Goal: Find specific page/section: Find specific page/section

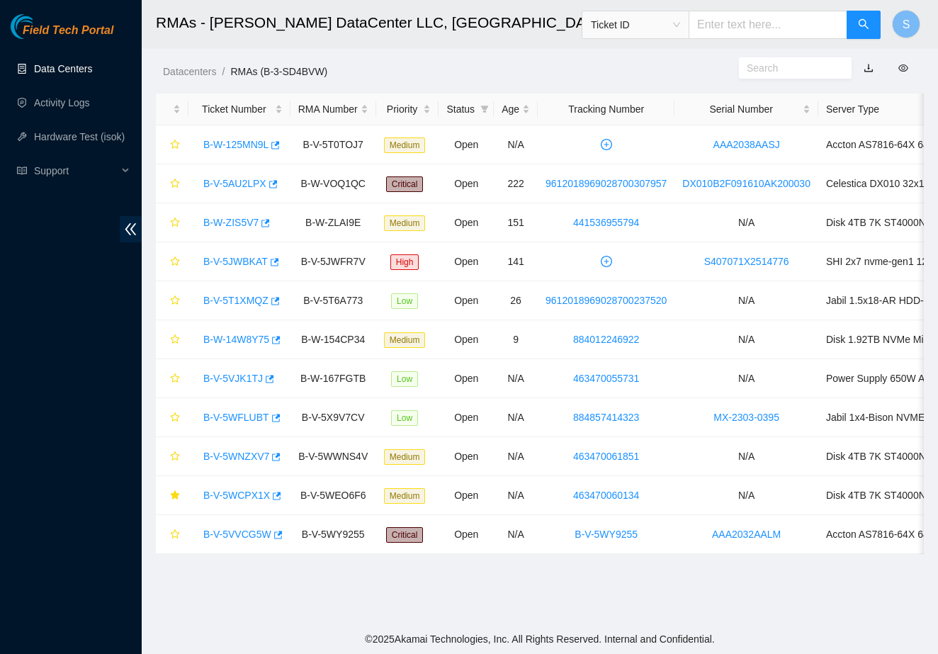
click at [84, 74] on link "Data Centers" at bounding box center [63, 68] width 58 height 11
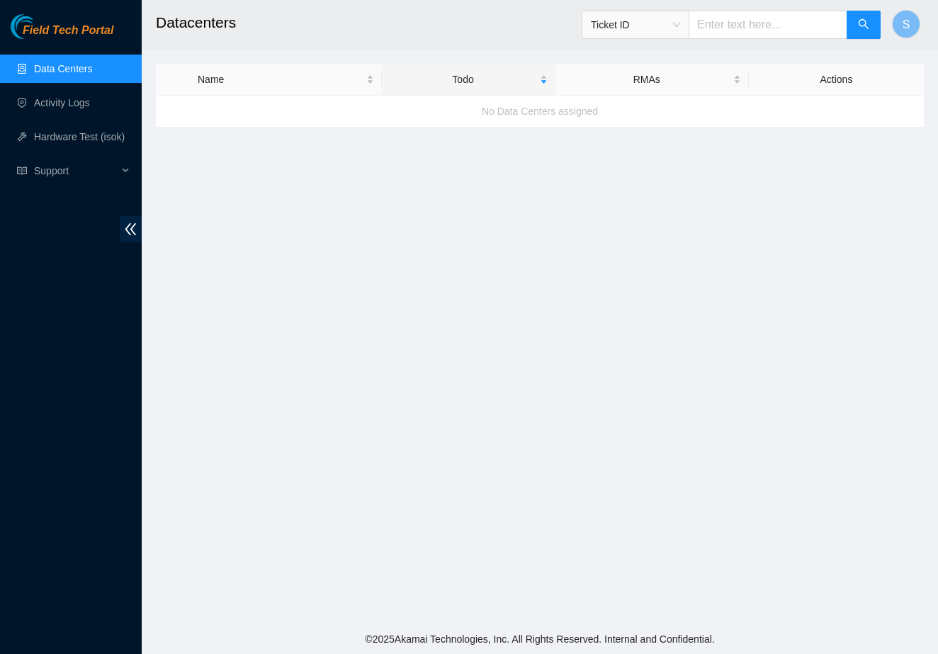
click at [315, 246] on main "Datacenters Ticket ID S Name Todo RMAs Actions No Data Centers assigned" at bounding box center [540, 312] width 796 height 624
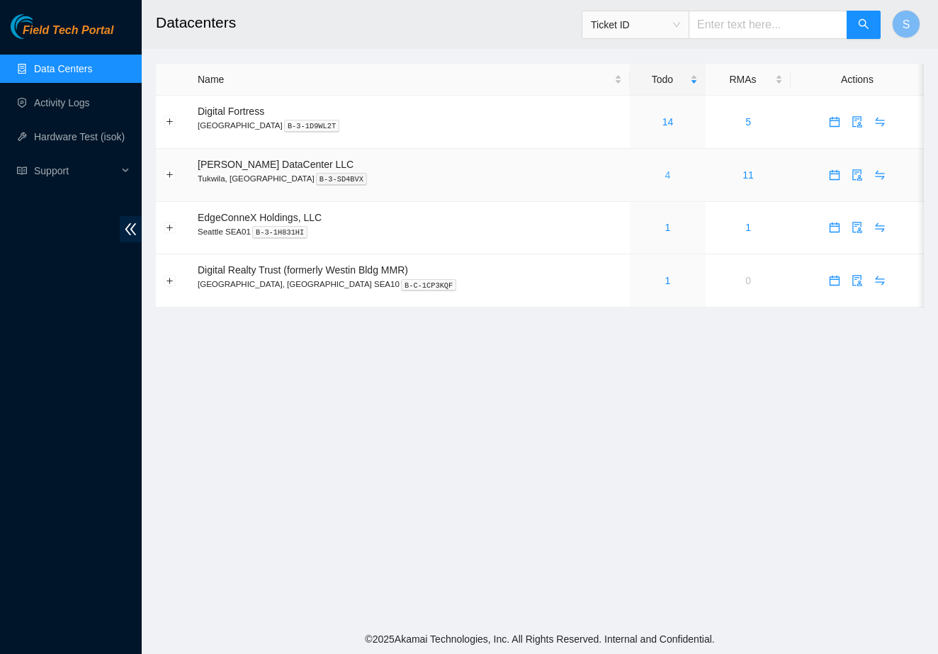
click at [665, 173] on link "4" at bounding box center [668, 174] width 6 height 11
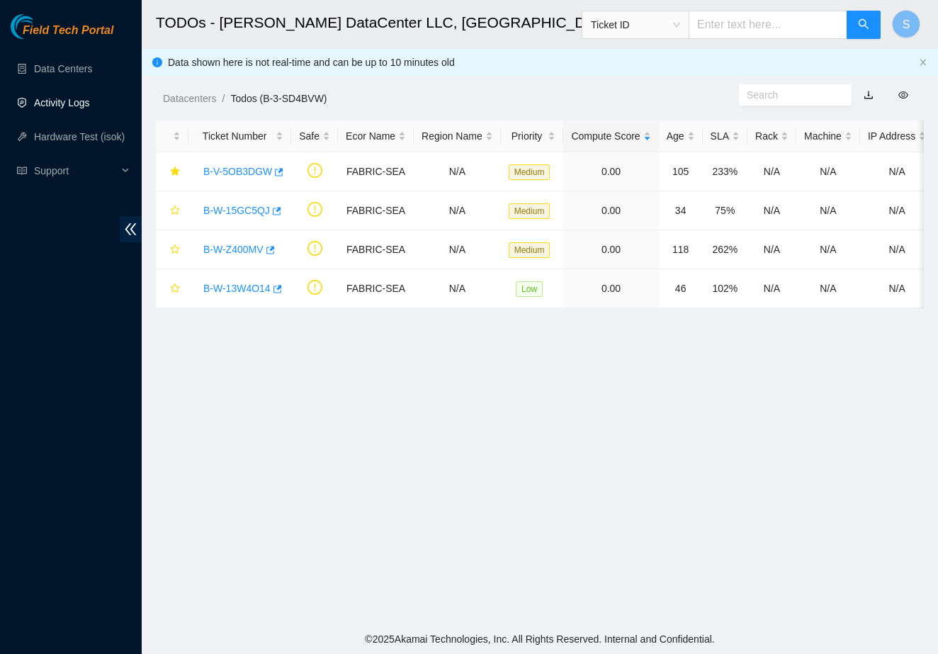
click at [67, 97] on link "Activity Logs" at bounding box center [62, 102] width 56 height 11
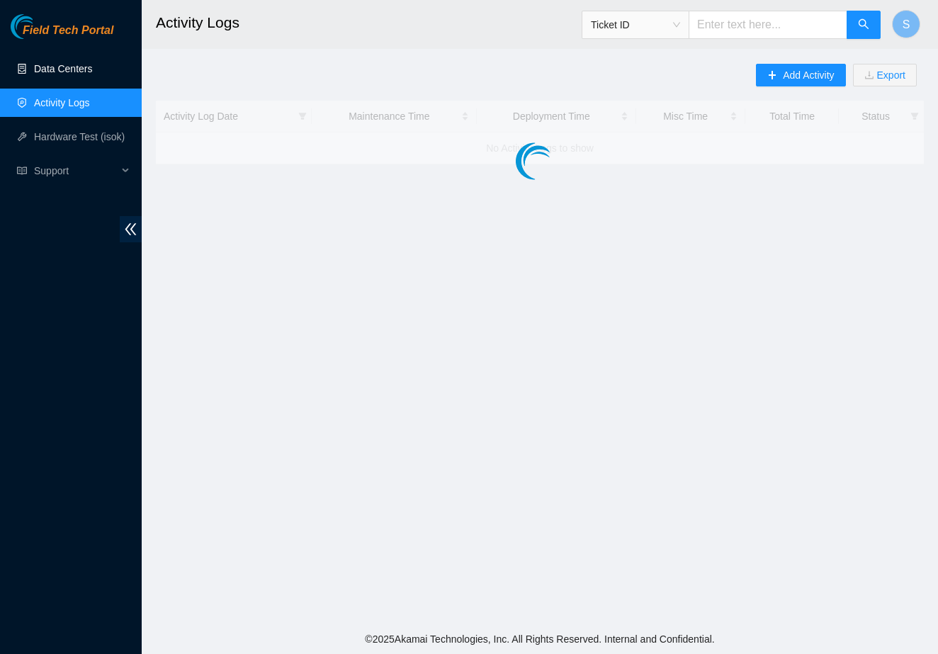
click at [74, 64] on link "Data Centers" at bounding box center [63, 68] width 58 height 11
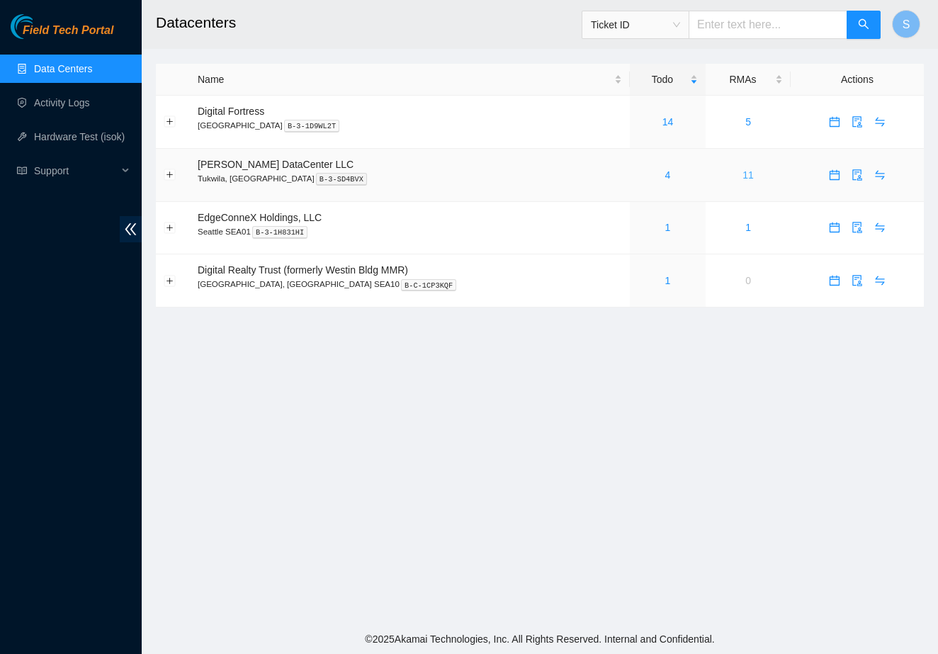
click at [742, 178] on link "11" at bounding box center [747, 174] width 11 height 11
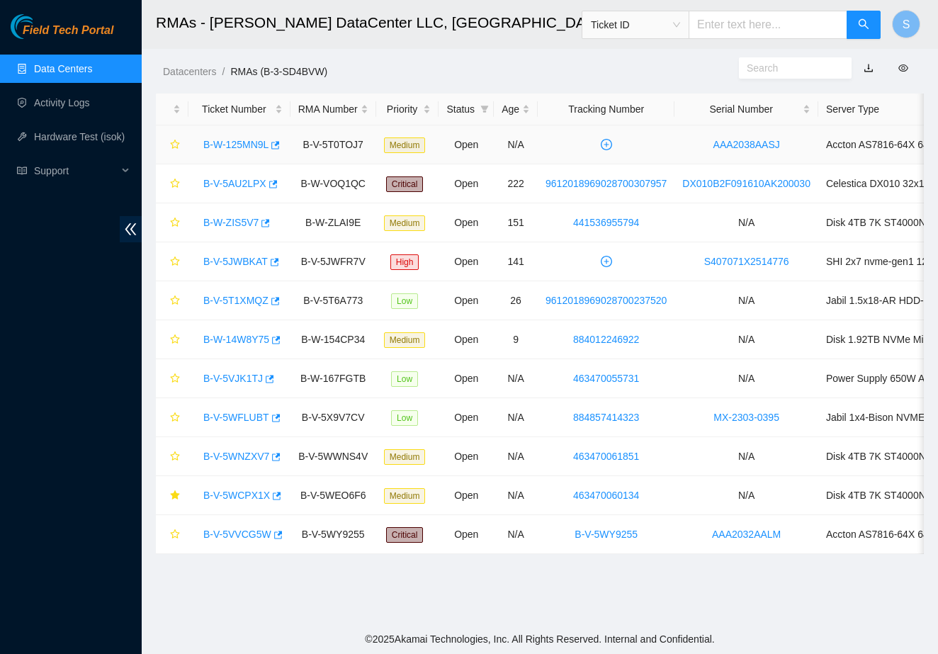
drag, startPoint x: 654, startPoint y: 139, endPoint x: 608, endPoint y: 142, distance: 45.4
click at [608, 142] on td at bounding box center [605, 144] width 137 height 39
drag, startPoint x: 608, startPoint y: 142, endPoint x: 699, endPoint y: 145, distance: 90.7
click at [699, 145] on tr "B-W-125MN9L B-V-5T0TOJ7 Medium Open N/A AAA2038AASJ Accton AS7816-64X 64x100G Q…" at bounding box center [664, 144] width 1017 height 39
drag, startPoint x: 699, startPoint y: 145, endPoint x: 566, endPoint y: 147, distance: 133.1
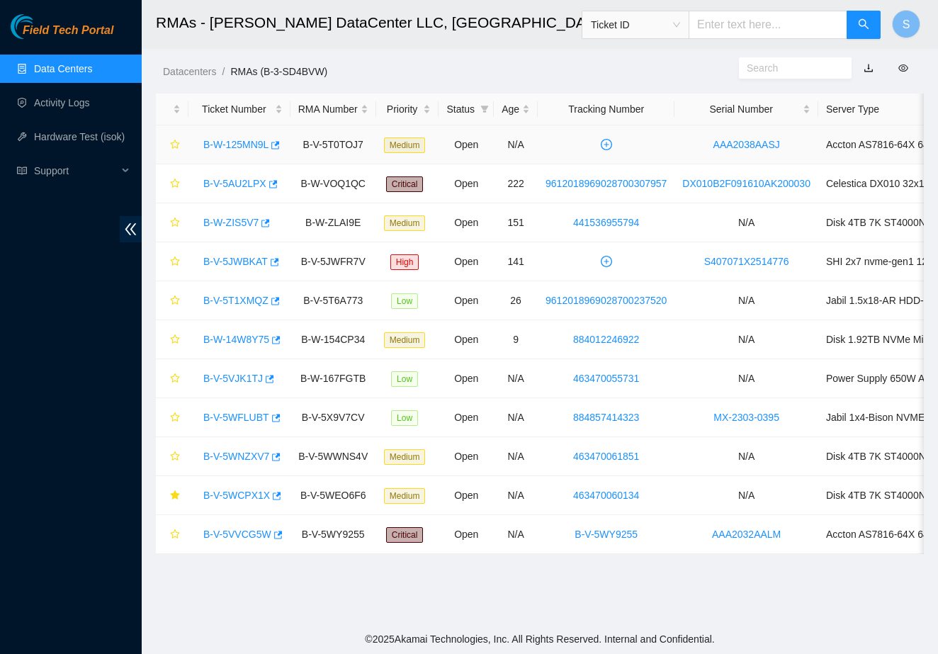
click at [566, 147] on tr "B-W-125MN9L B-V-5T0TOJ7 Medium Open N/A AAA2038AASJ Accton AS7816-64X 64x100G Q…" at bounding box center [664, 144] width 1017 height 39
click at [249, 147] on link "B-W-125MN9L" at bounding box center [235, 144] width 65 height 11
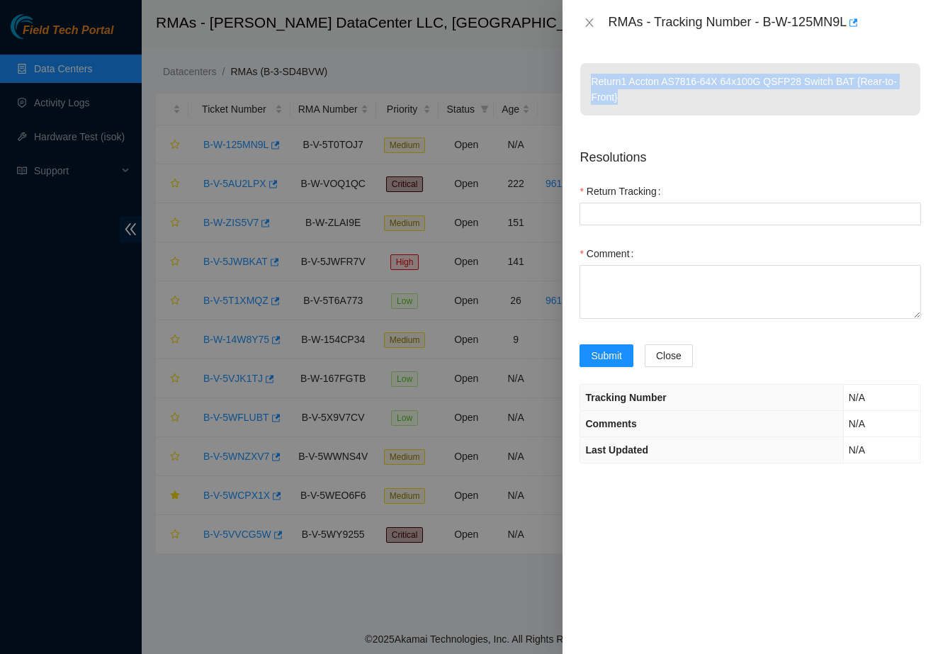
drag, startPoint x: 588, startPoint y: 78, endPoint x: 644, endPoint y: 106, distance: 62.4
click at [644, 106] on p "Return 1 Accton AS7816-64X 64x100G QSFP28 Switch BAT {Rear-to-Front}" at bounding box center [750, 89] width 340 height 52
drag, startPoint x: 644, startPoint y: 101, endPoint x: 576, endPoint y: 70, distance: 74.8
click at [576, 70] on div "Return 1 Accton AS7816-64X 64x100G QSFP28 Switch BAT {Rear-to-Front} Resolution…" at bounding box center [749, 349] width 375 height 608
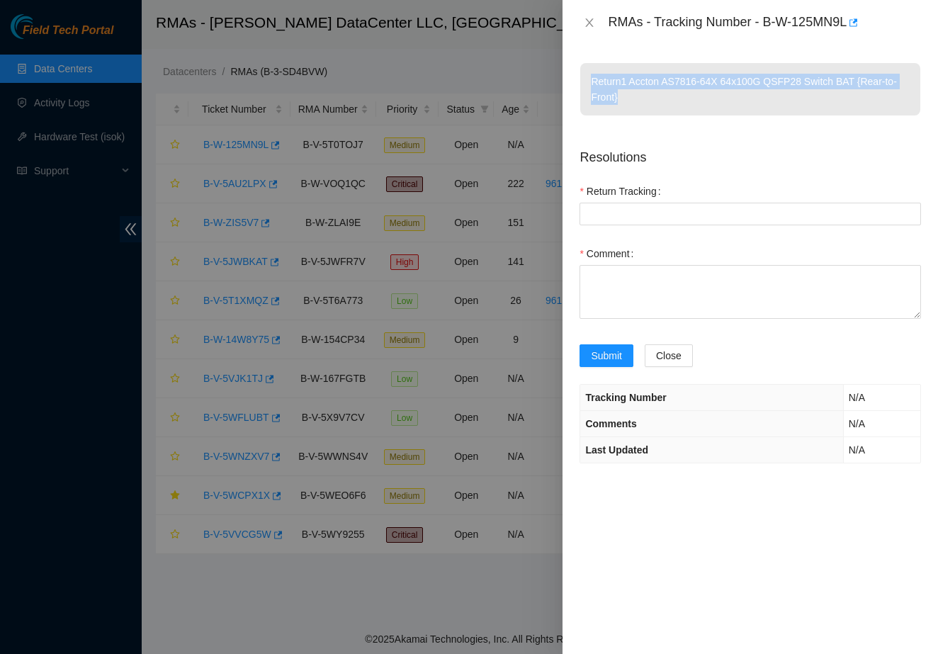
click at [638, 101] on p "Return 1 Accton AS7816-64X 64x100G QSFP28 Switch BAT {Rear-to-Front}" at bounding box center [750, 89] width 340 height 52
drag, startPoint x: 638, startPoint y: 101, endPoint x: 654, endPoint y: 95, distance: 16.6
click at [654, 95] on p "Return 1 Accton AS7816-64X 64x100G QSFP28 Switch BAT {Rear-to-Front}" at bounding box center [750, 89] width 340 height 52
drag, startPoint x: 654, startPoint y: 95, endPoint x: 594, endPoint y: 64, distance: 66.8
click at [594, 64] on p "Return 1 Accton AS7816-64X 64x100G QSFP28 Switch BAT {Rear-to-Front}" at bounding box center [750, 89] width 340 height 52
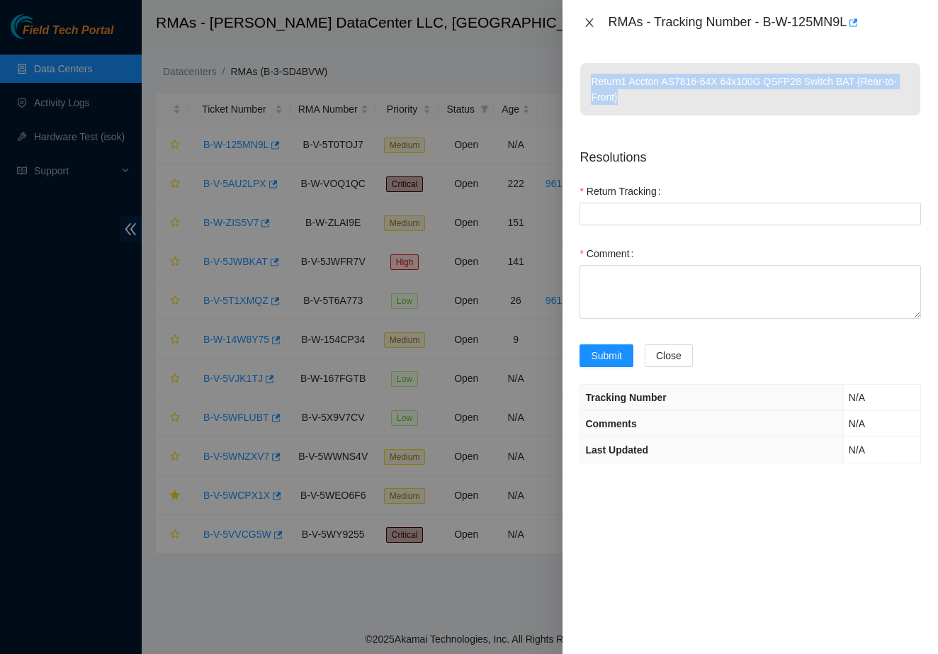
click at [589, 21] on icon "close" at bounding box center [588, 22] width 11 height 11
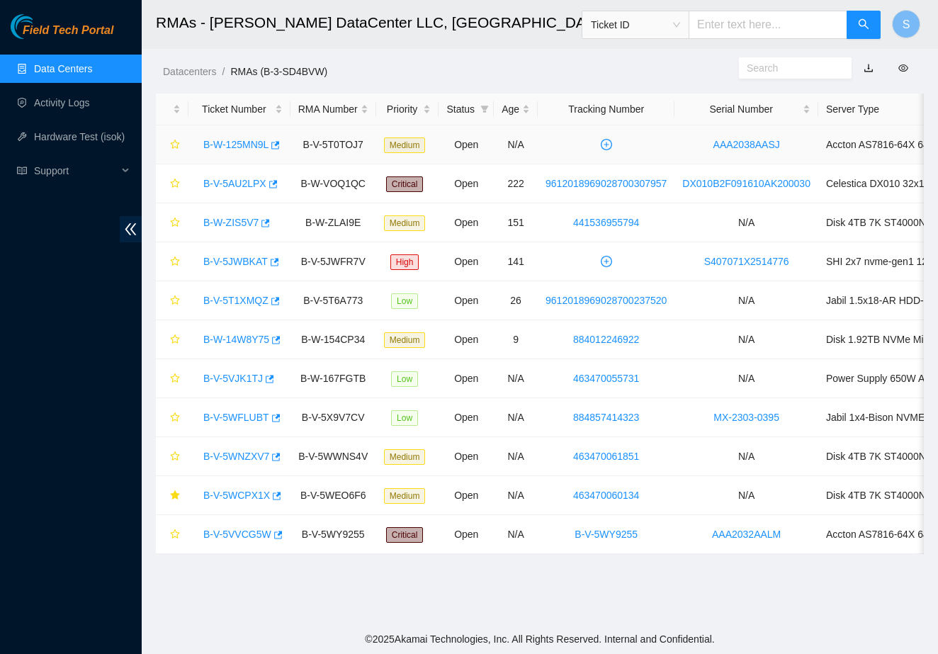
click at [211, 144] on link "B-W-125MN9L" at bounding box center [235, 144] width 65 height 11
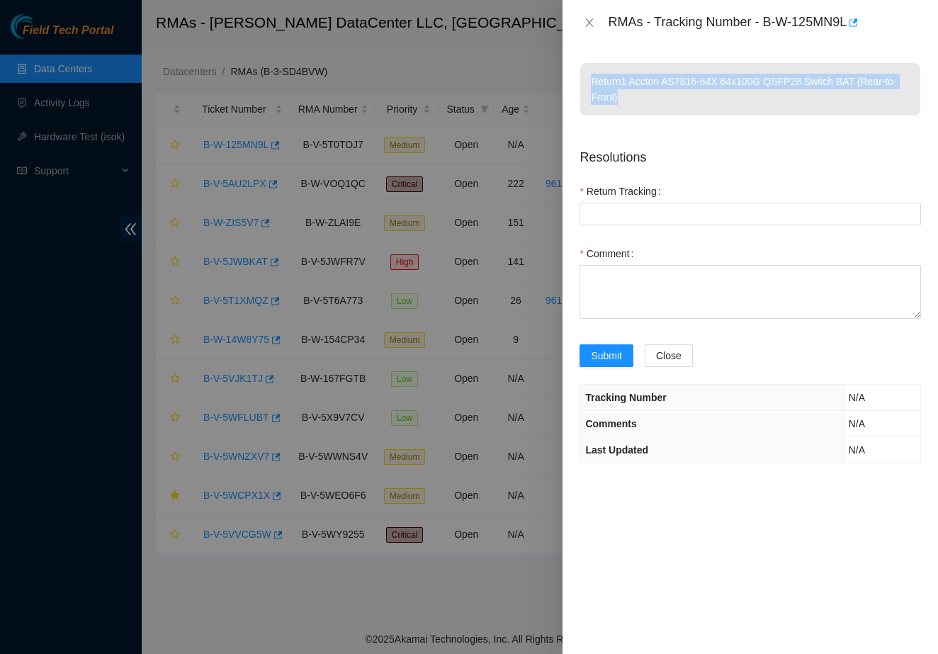
drag, startPoint x: 681, startPoint y: 101, endPoint x: 571, endPoint y: 92, distance: 110.8
click at [571, 92] on div "Return 1 Accton AS7816-64X 64x100G QSFP28 Switch BAT {Rear-to-Front} Resolution…" at bounding box center [749, 349] width 375 height 608
click at [584, 24] on icon "close" at bounding box center [588, 22] width 11 height 11
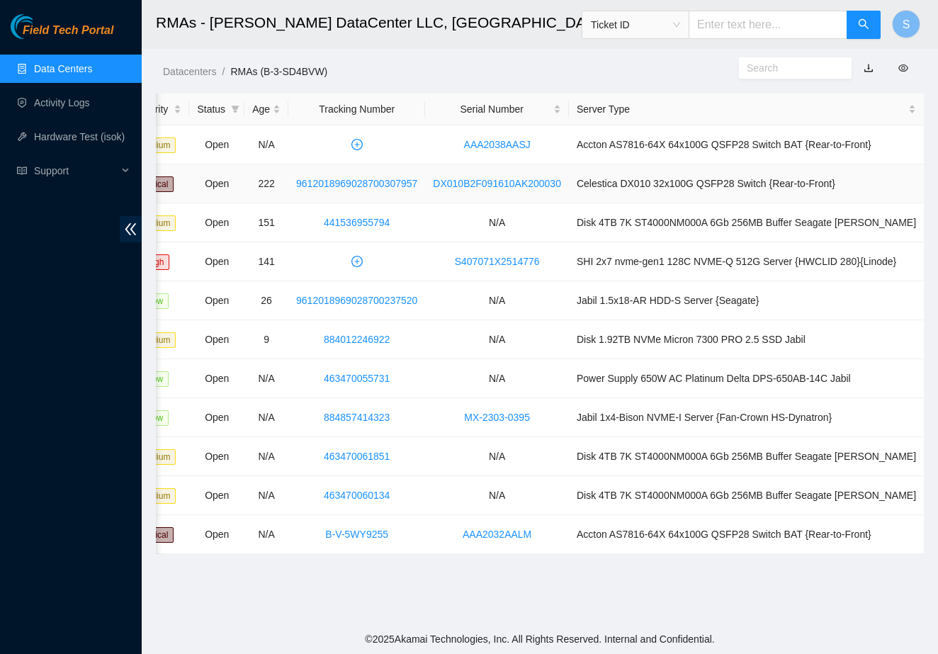
scroll to position [0, 274]
click at [496, 148] on link "AAA2038AASJ" at bounding box center [497, 144] width 67 height 11
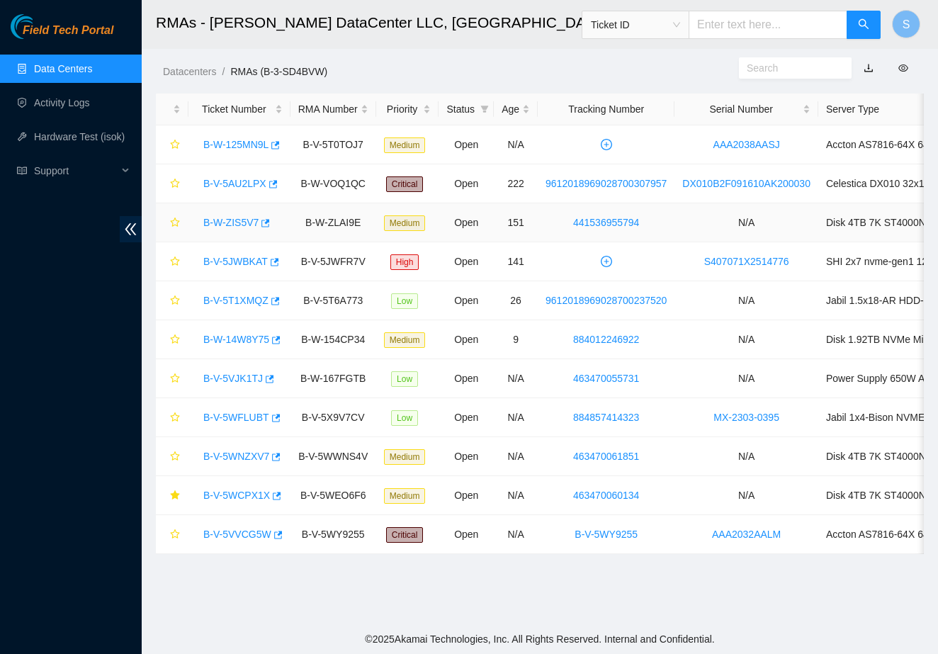
scroll to position [0, 0]
click at [248, 140] on link "B-W-125MN9L" at bounding box center [235, 144] width 65 height 11
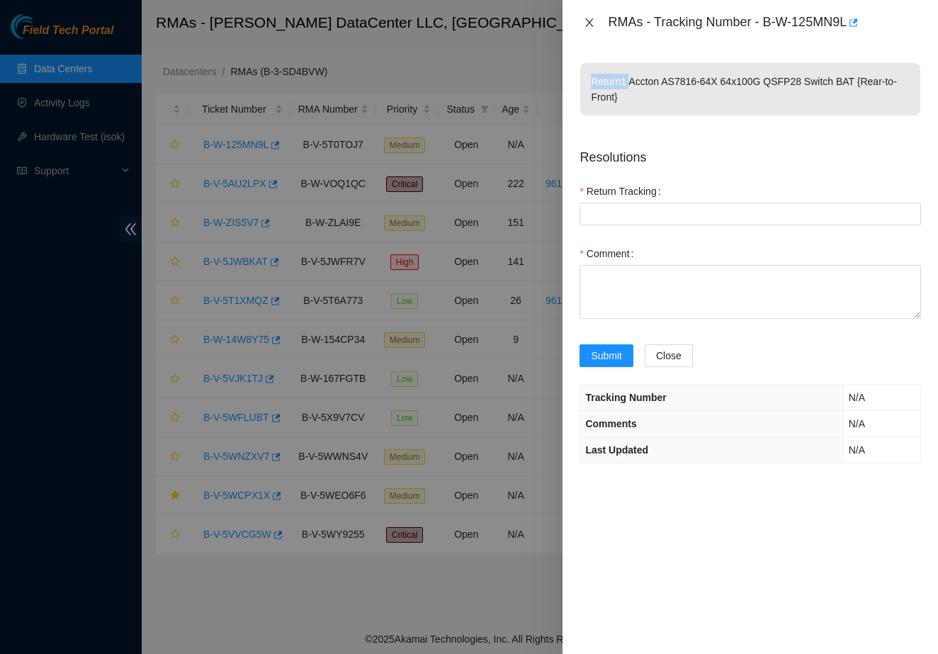
click at [589, 26] on icon "close" at bounding box center [588, 22] width 11 height 11
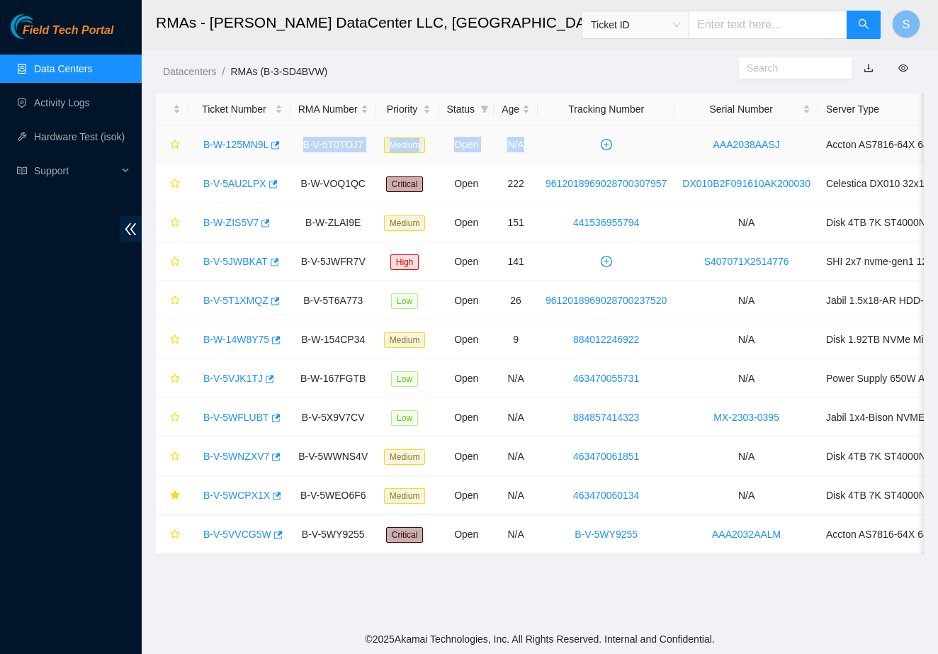
drag, startPoint x: 300, startPoint y: 141, endPoint x: 517, endPoint y: 161, distance: 218.3
click at [517, 161] on tr "B-W-125MN9L B-V-5T0TOJ7 Medium Open N/A AAA2038AASJ Accton AS7816-64X 64x100G Q…" at bounding box center [664, 144] width 1017 height 39
click at [674, 140] on td at bounding box center [605, 144] width 137 height 39
click at [617, 144] on span "plus-circle" at bounding box center [605, 144] width 21 height 11
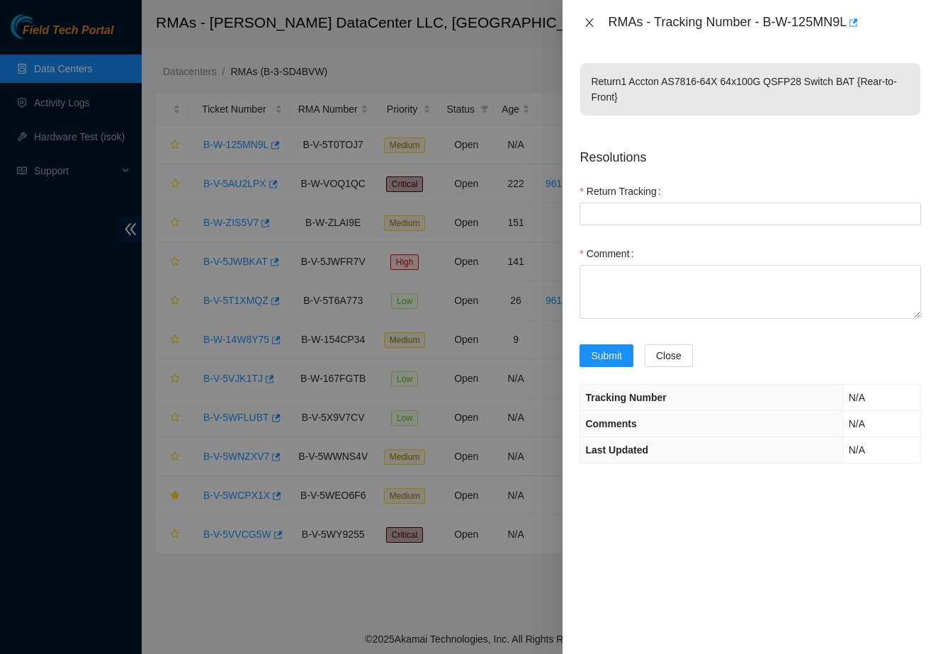
click at [586, 21] on icon "close" at bounding box center [588, 22] width 11 height 11
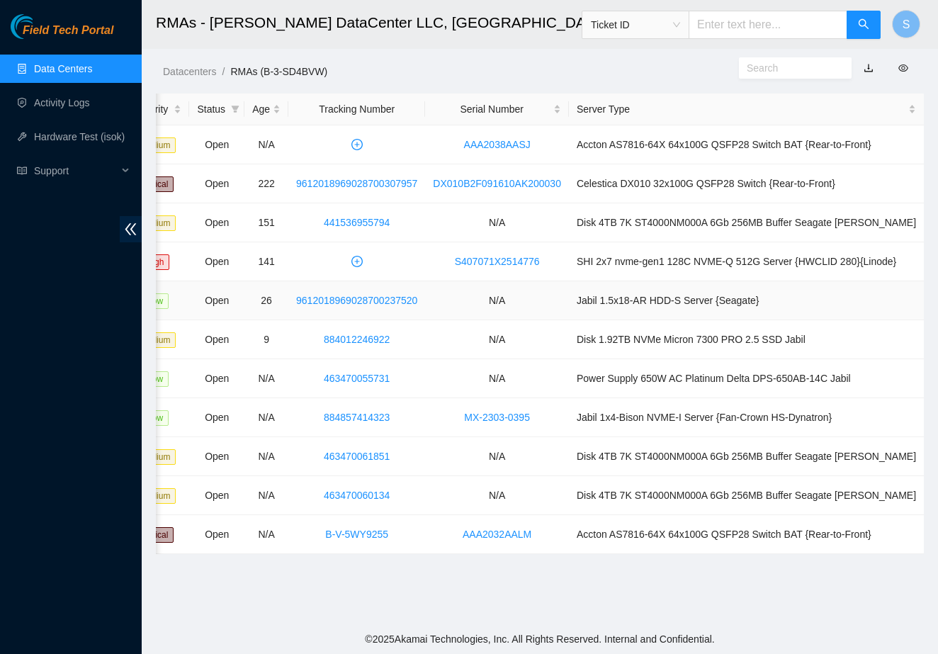
scroll to position [0, 274]
drag, startPoint x: 593, startPoint y: 150, endPoint x: 838, endPoint y: 144, distance: 244.4
click at [838, 144] on td "Accton AS7816-64X 64x100G QSFP28 Switch BAT {Rear-to-Front}" at bounding box center [746, 144] width 355 height 39
click at [892, 137] on td "Accton AS7816-64X 64x100G QSFP28 Switch BAT {Rear-to-Front}" at bounding box center [746, 144] width 355 height 39
drag, startPoint x: 897, startPoint y: 149, endPoint x: 586, endPoint y: 147, distance: 310.9
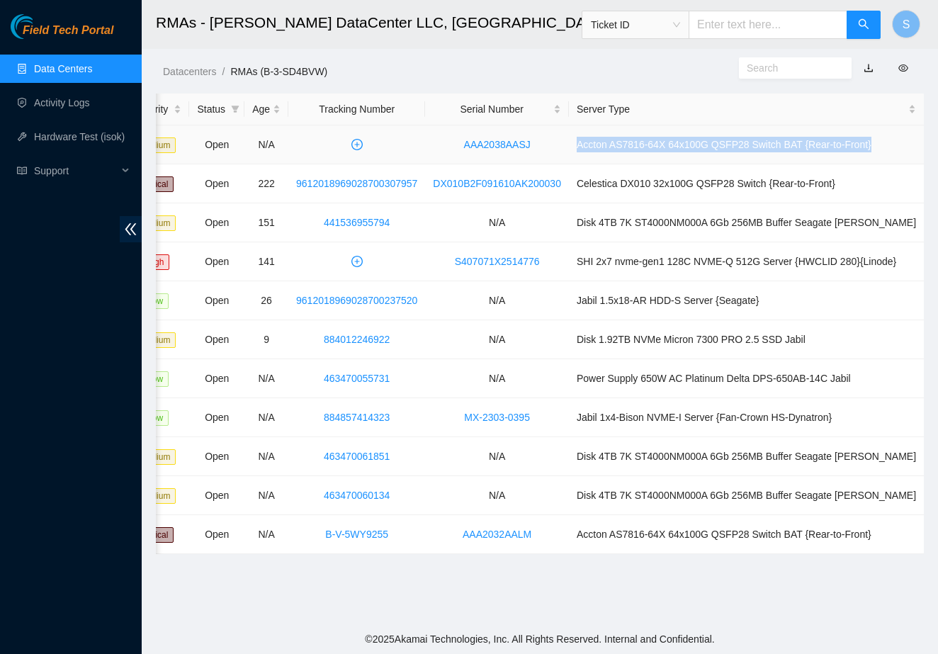
click at [586, 147] on td "Accton AS7816-64X 64x100G QSFP28 Switch BAT {Rear-to-Front}" at bounding box center [746, 144] width 355 height 39
click at [597, 158] on td "Accton AS7816-64X 64x100G QSFP28 Switch BAT {Rear-to-Front}" at bounding box center [746, 144] width 355 height 39
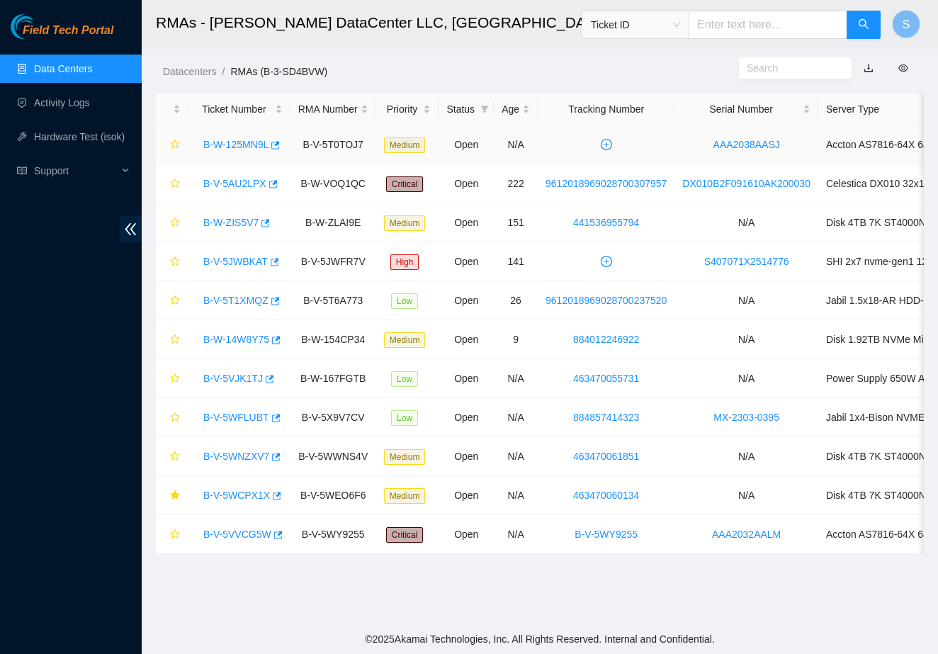
scroll to position [0, 0]
click at [233, 144] on link "B-W-125MN9L" at bounding box center [235, 144] width 65 height 11
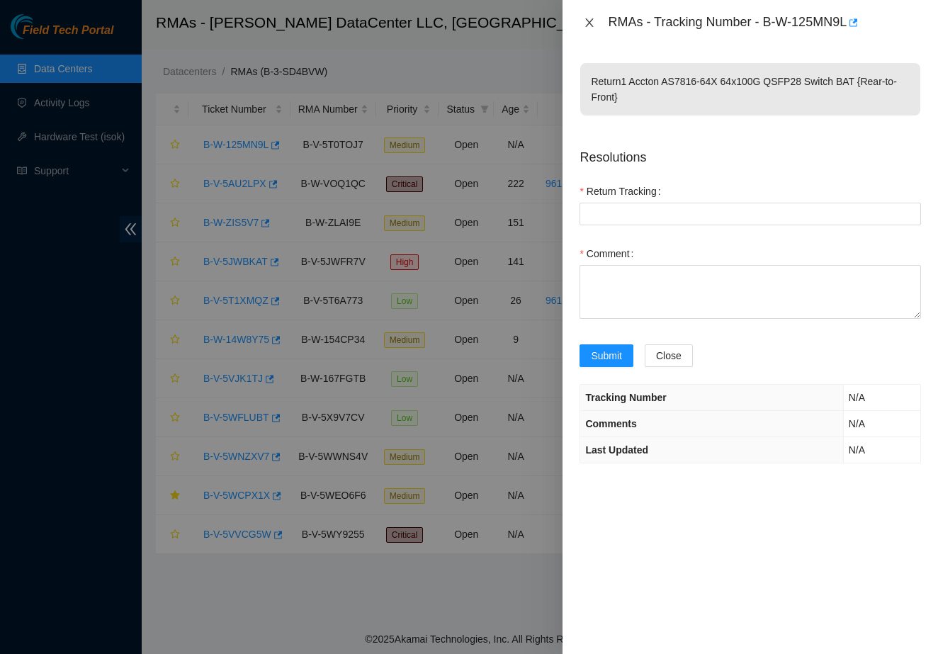
click at [583, 25] on button "Close" at bounding box center [589, 22] width 20 height 13
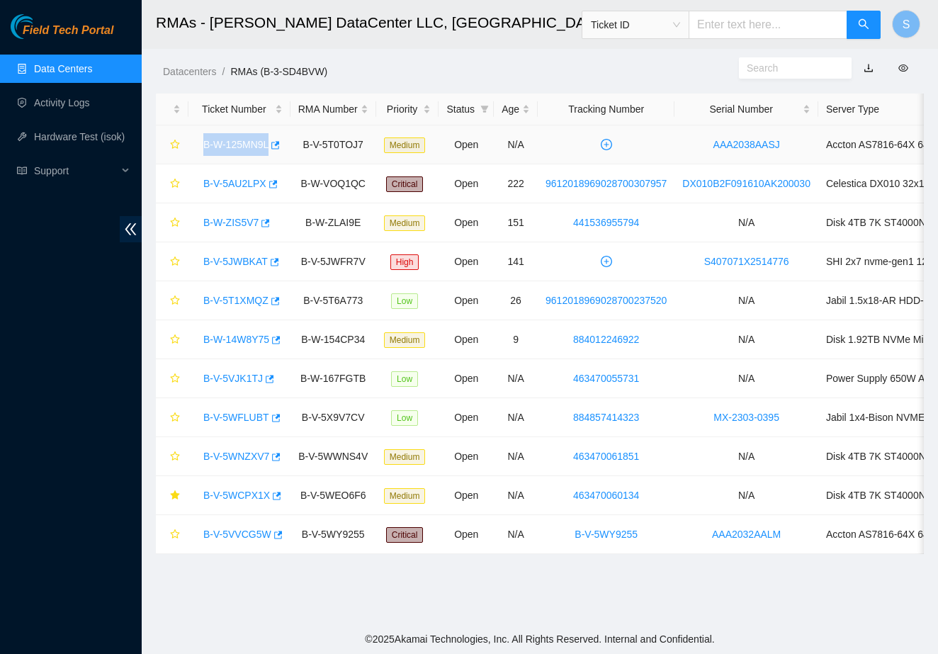
drag, startPoint x: 198, startPoint y: 144, endPoint x: 273, endPoint y: 149, distance: 75.2
click at [273, 149] on div "B-W-125MN9L" at bounding box center [239, 144] width 86 height 23
copy link "B-W-125MN9L"
drag, startPoint x: 298, startPoint y: 149, endPoint x: 377, endPoint y: 148, distance: 79.3
click at [376, 148] on td "B-V-5T0TOJ7" at bounding box center [333, 144] width 86 height 39
